Goal: Task Accomplishment & Management: Use online tool/utility

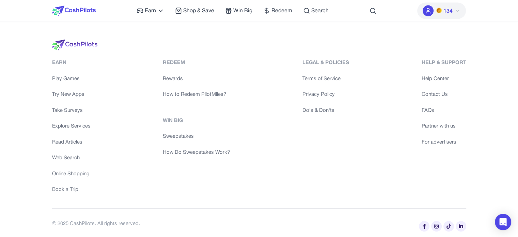
click at [271, 71] on div "Earn Play Games Try New Apps Take Surveys Explore Services Read Articles Web Se…" at bounding box center [259, 129] width 414 height 141
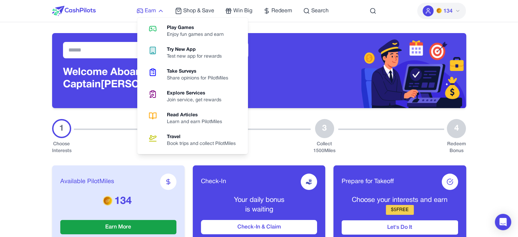
click at [157, 8] on link "Earn" at bounding box center [151, 11] width 28 height 8
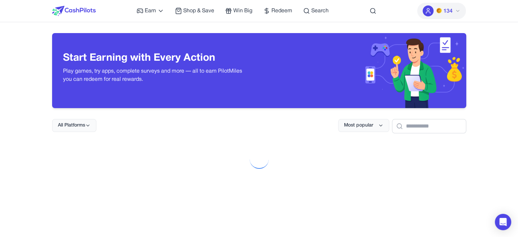
click at [83, 10] on img at bounding box center [74, 11] width 44 height 10
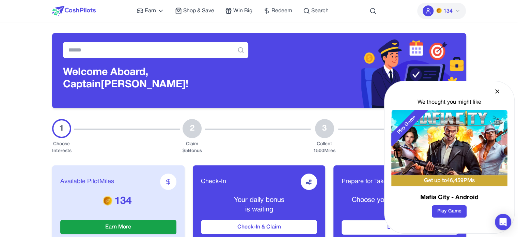
click at [497, 91] on icon at bounding box center [497, 91] width 7 height 7
